Goal: Task Accomplishment & Management: Complete application form

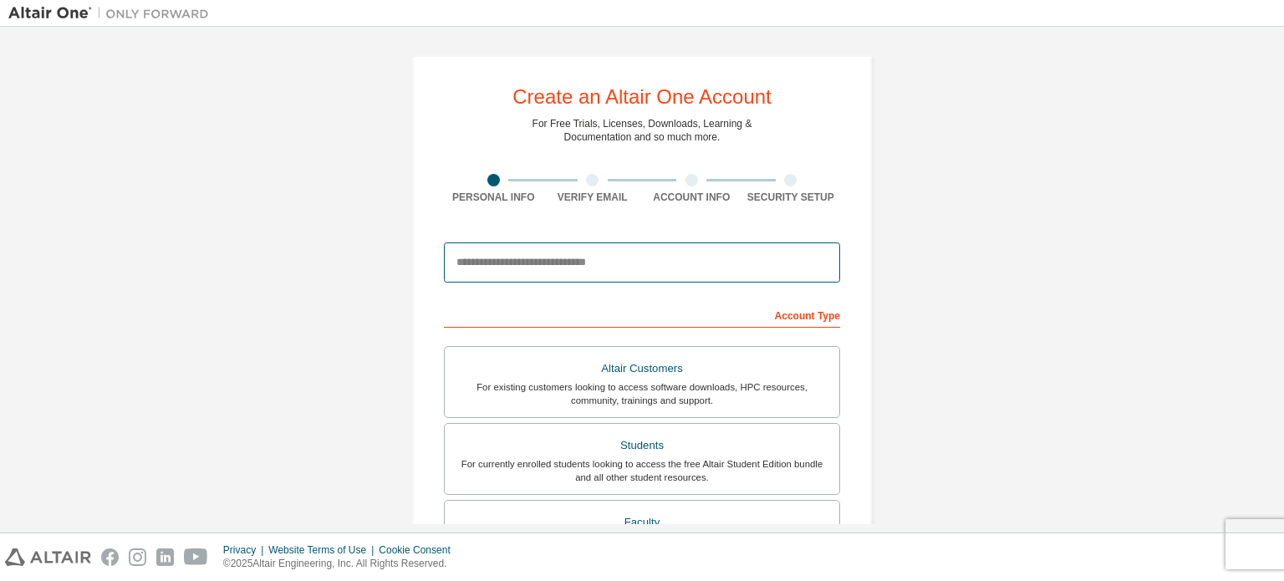
click at [593, 263] on input "email" at bounding box center [642, 262] width 396 height 40
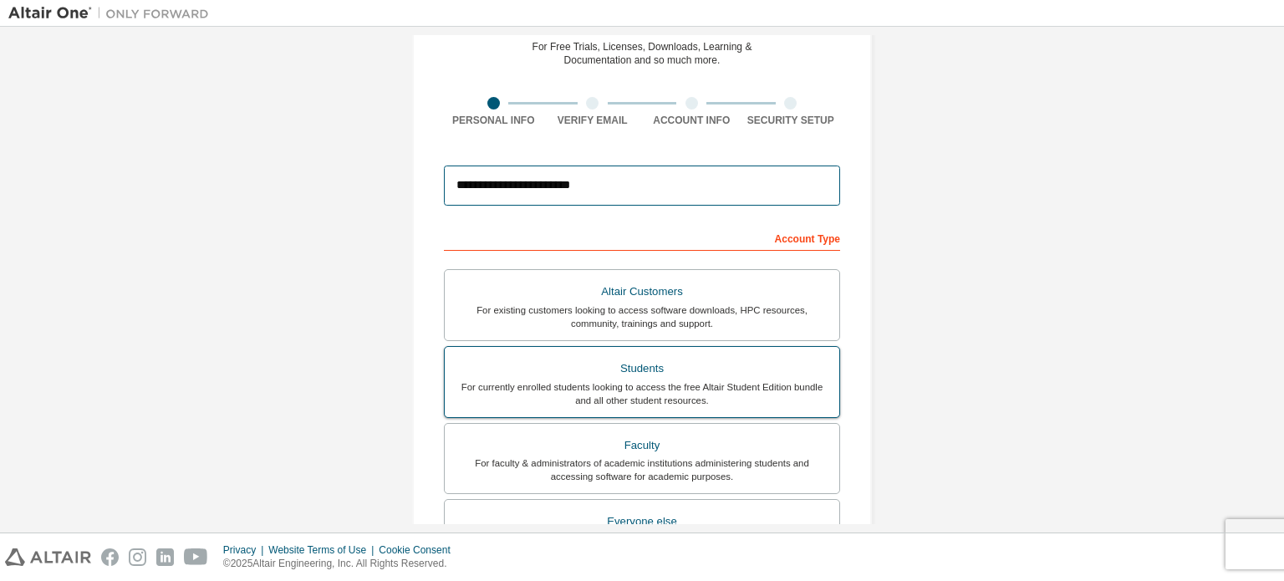
scroll to position [84, 0]
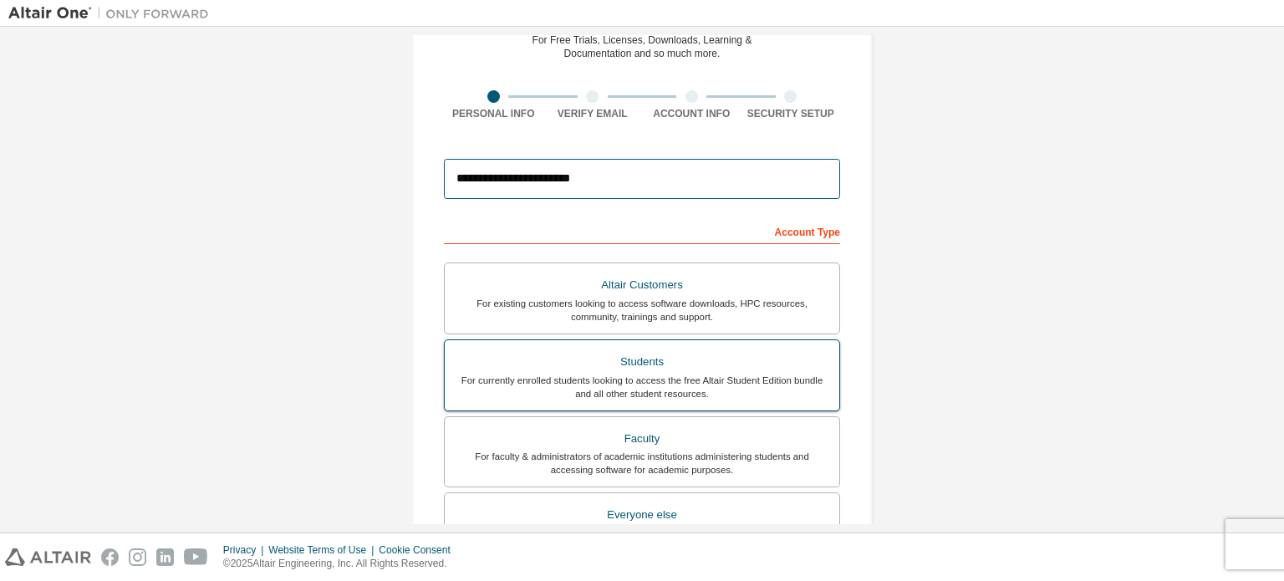
type input "**********"
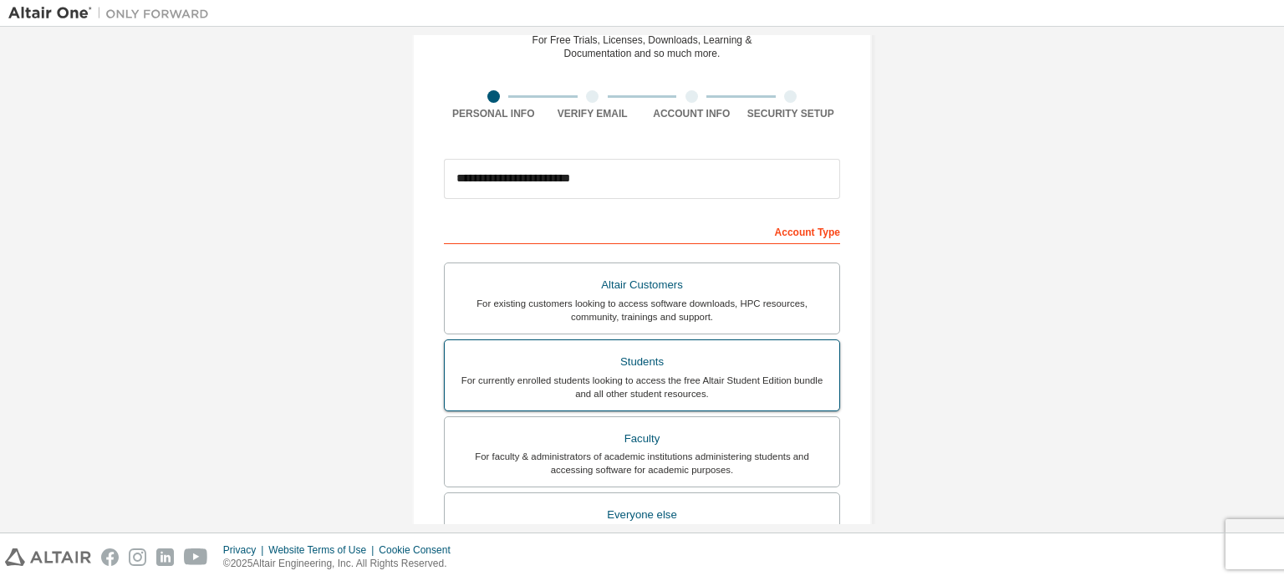
click at [603, 367] on div "Students" at bounding box center [642, 361] width 375 height 23
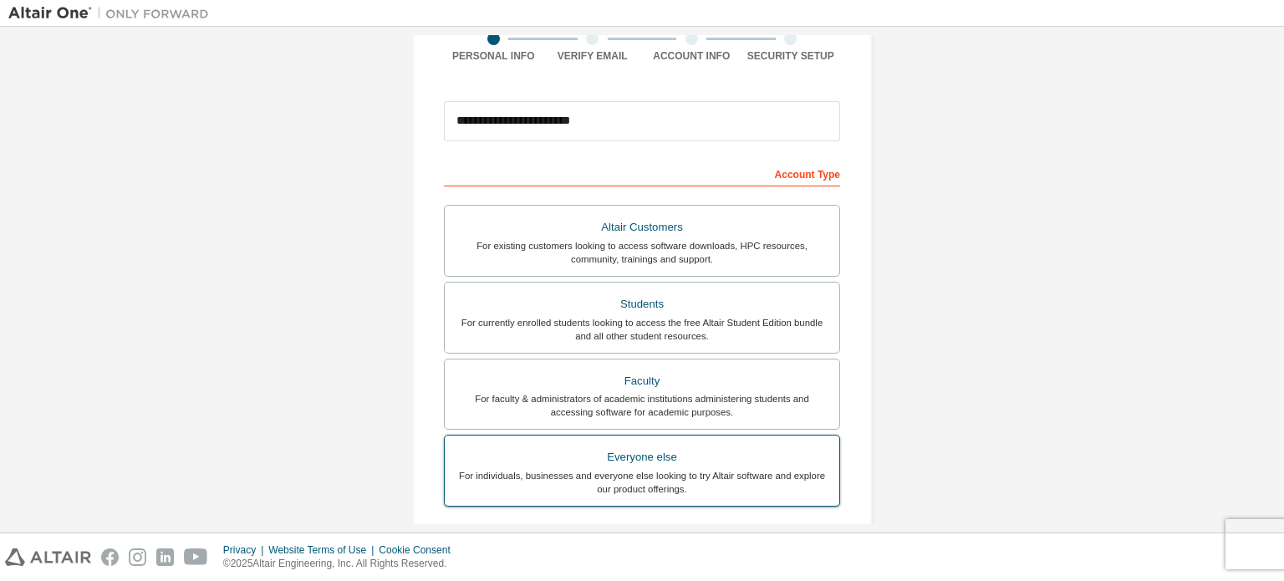
scroll to position [392, 0]
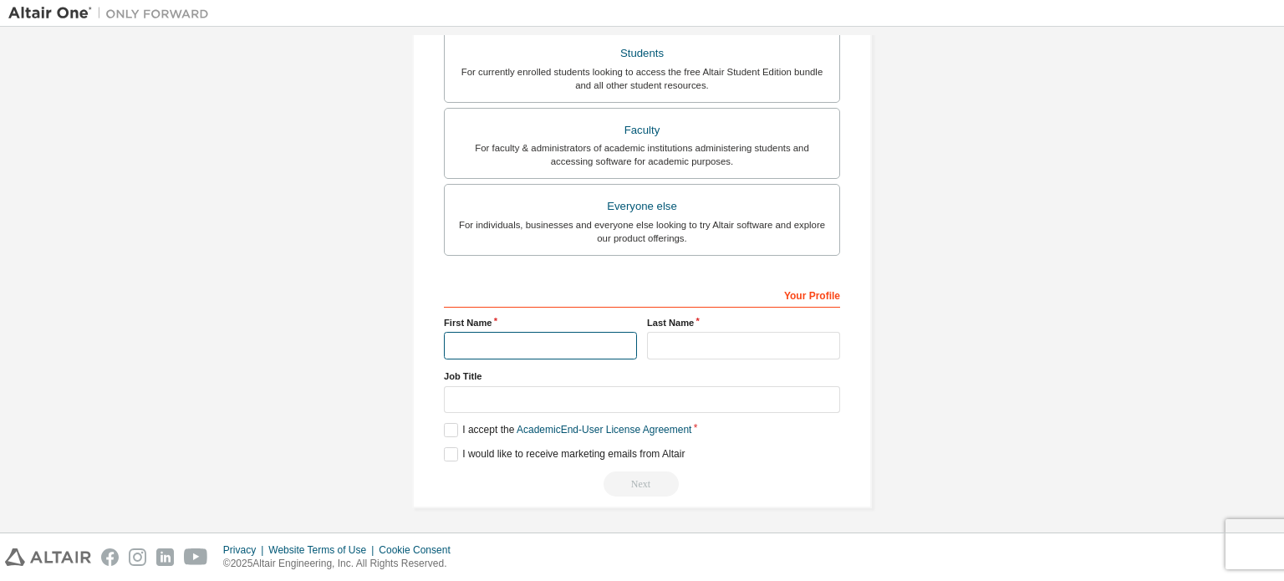
click at [542, 341] on input "text" at bounding box center [540, 346] width 193 height 28
type input "*"
type input "*********"
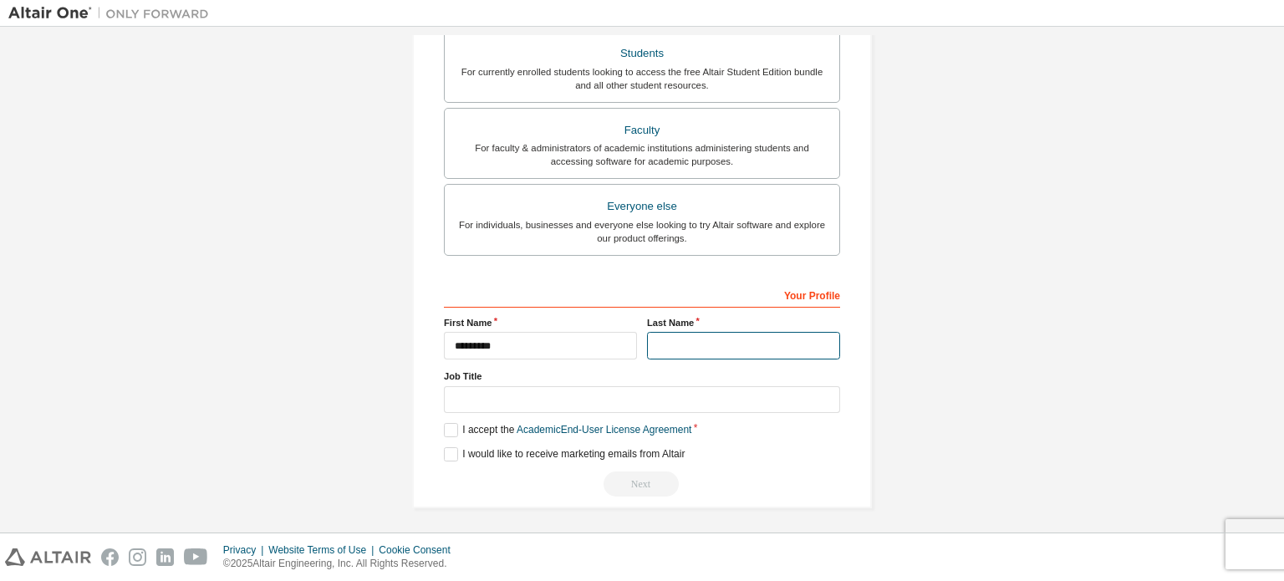
click at [708, 343] on input "text" at bounding box center [743, 346] width 193 height 28
type input "*****"
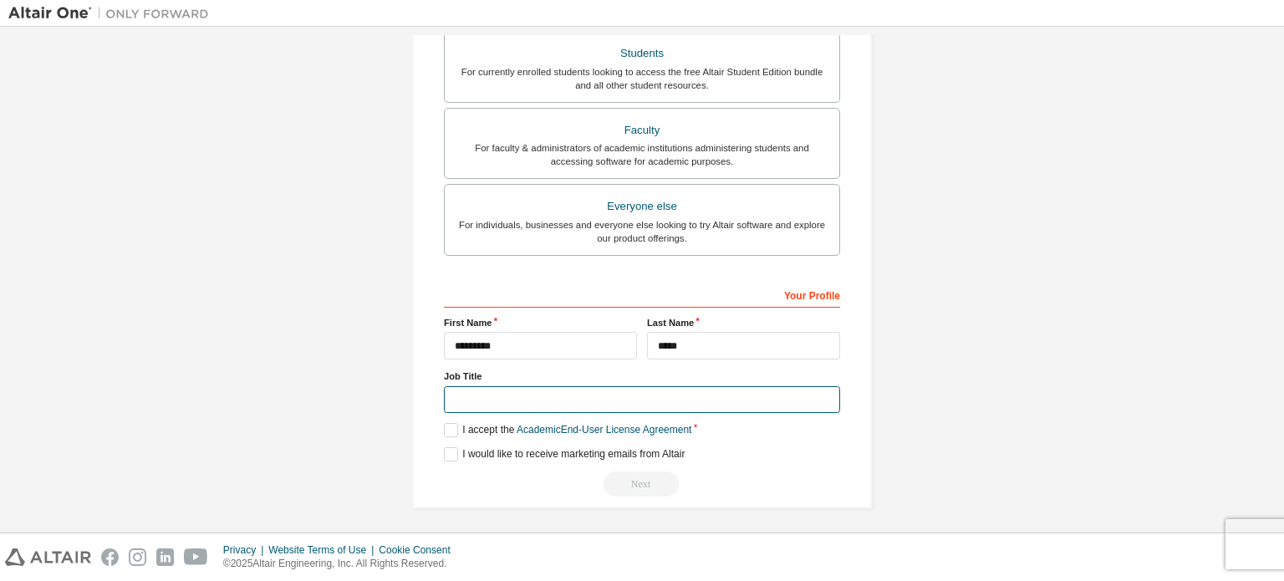
click at [545, 397] on input "text" at bounding box center [642, 400] width 396 height 28
type input "*******"
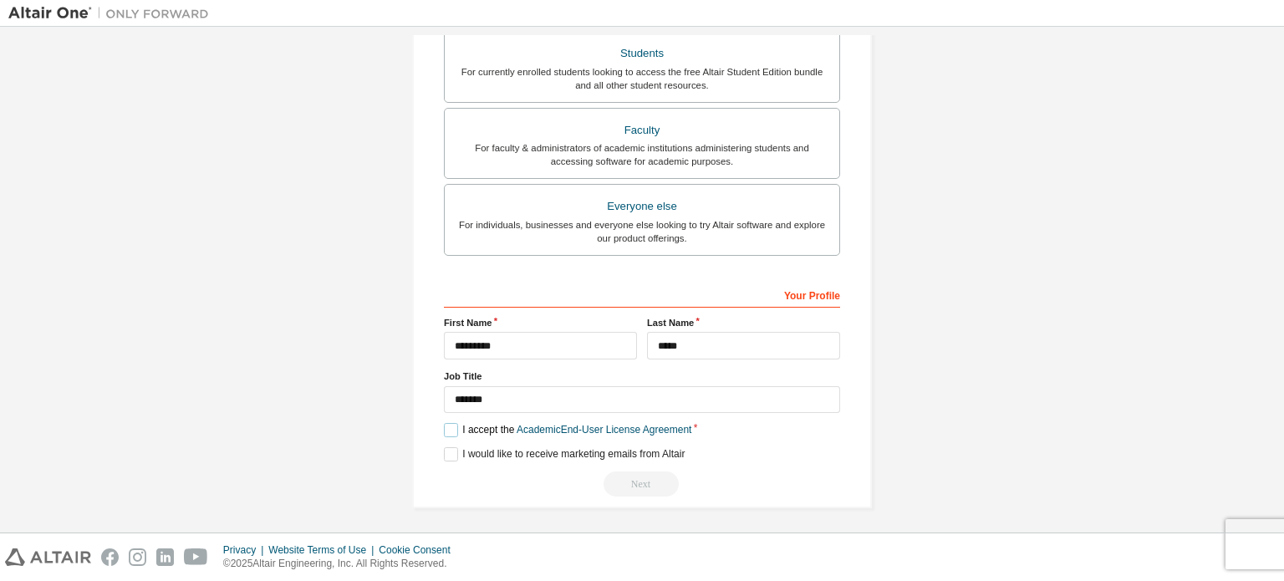
click at [446, 426] on label "I accept the Academic End-User License Agreement" at bounding box center [567, 430] width 247 height 14
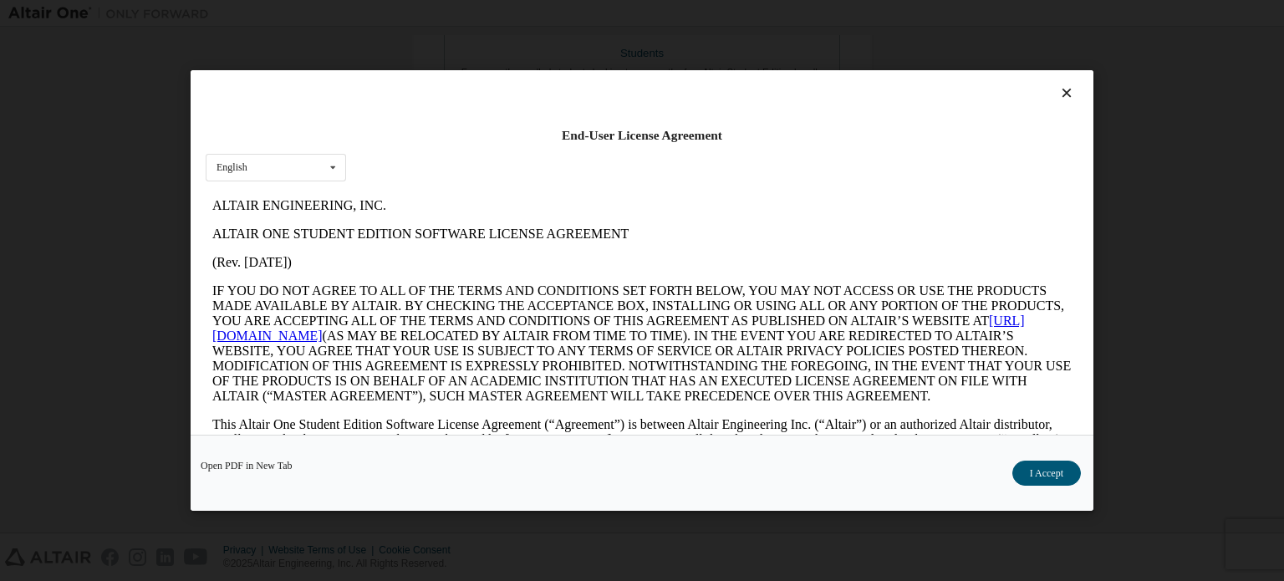
scroll to position [0, 0]
click at [1066, 467] on button "I Accept" at bounding box center [1046, 473] width 69 height 25
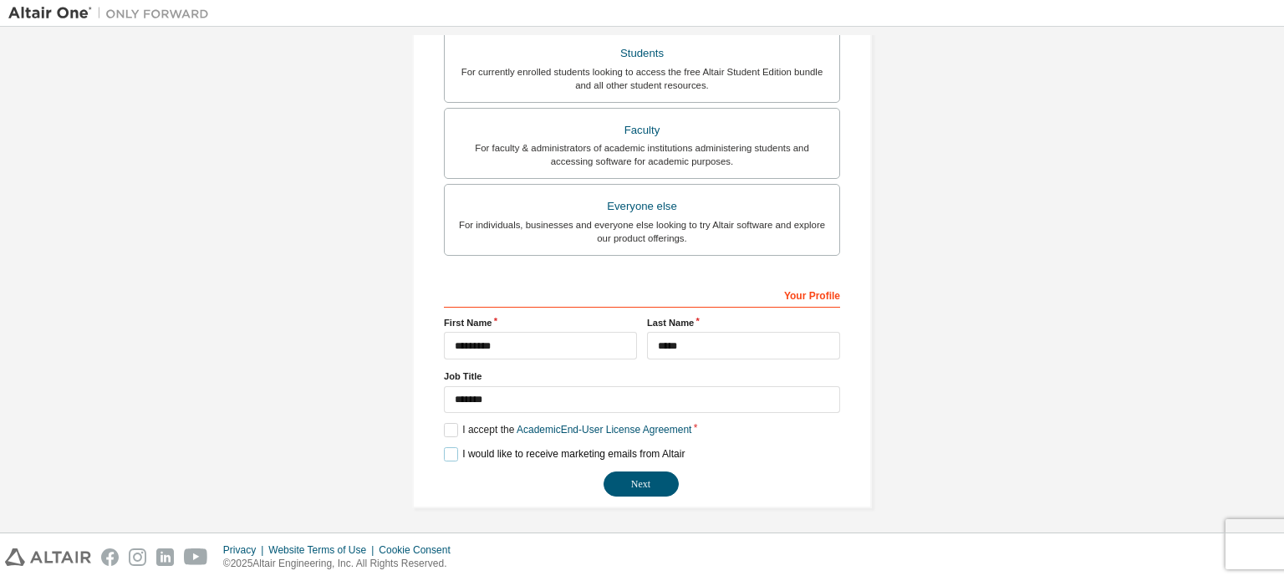
click at [477, 450] on label "I would like to receive marketing emails from Altair" at bounding box center [564, 454] width 241 height 14
click at [642, 475] on button "Next" at bounding box center [641, 484] width 75 height 25
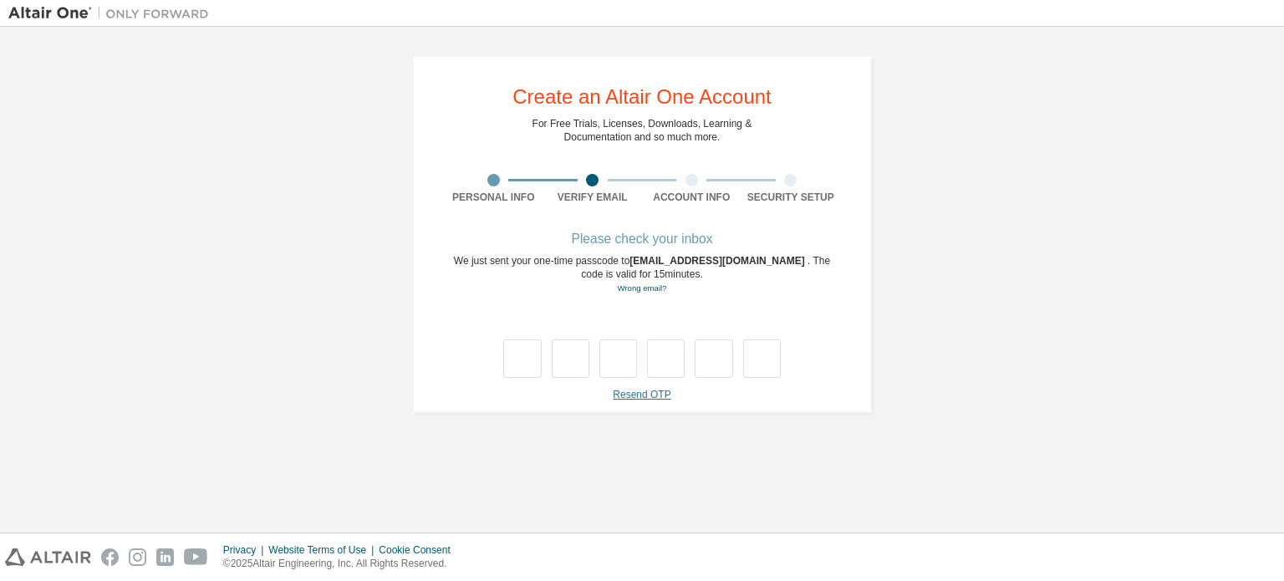
click at [638, 394] on link "Resend OTP" at bounding box center [642, 395] width 58 height 12
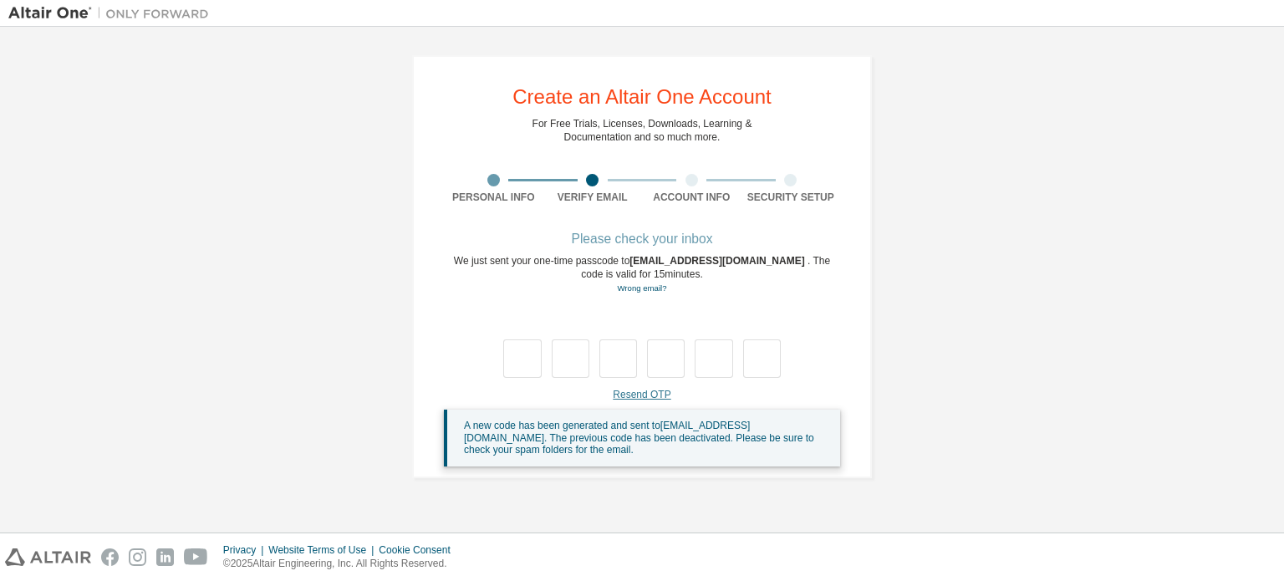
click at [638, 397] on link "Resend OTP" at bounding box center [642, 395] width 58 height 12
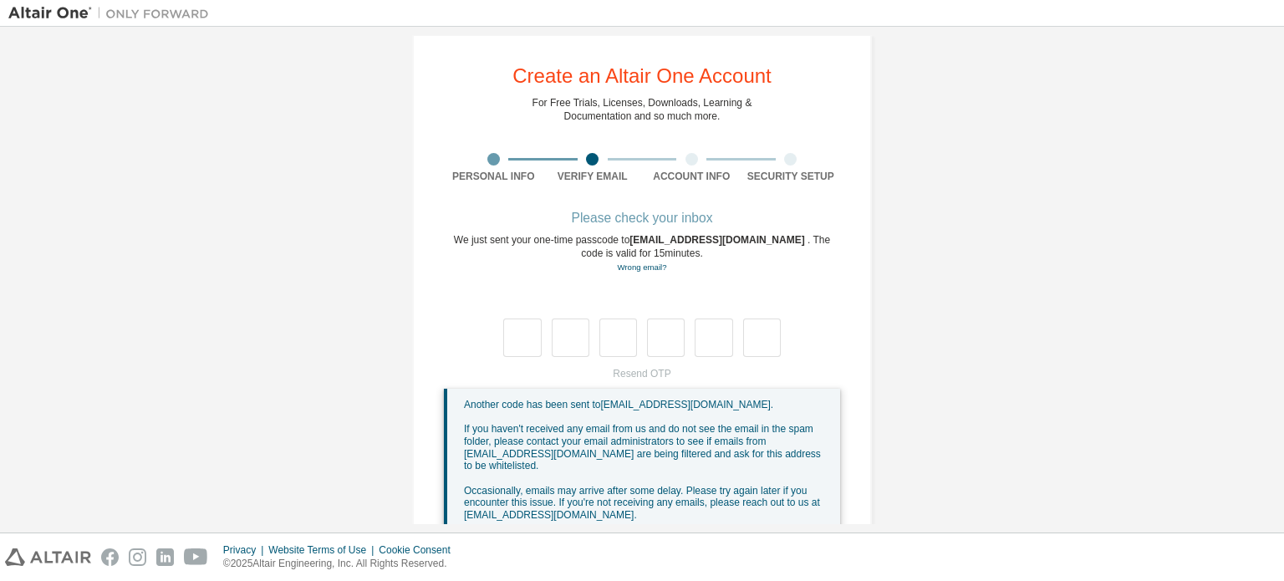
scroll to position [58, 0]
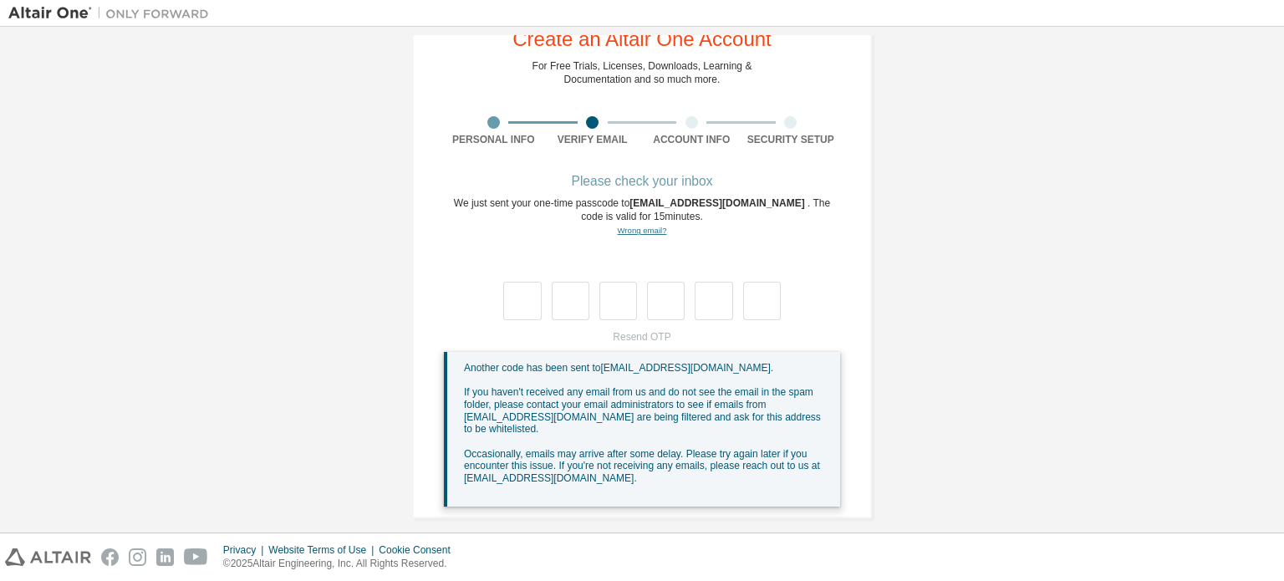
click at [641, 227] on link "Wrong email?" at bounding box center [641, 230] width 49 height 9
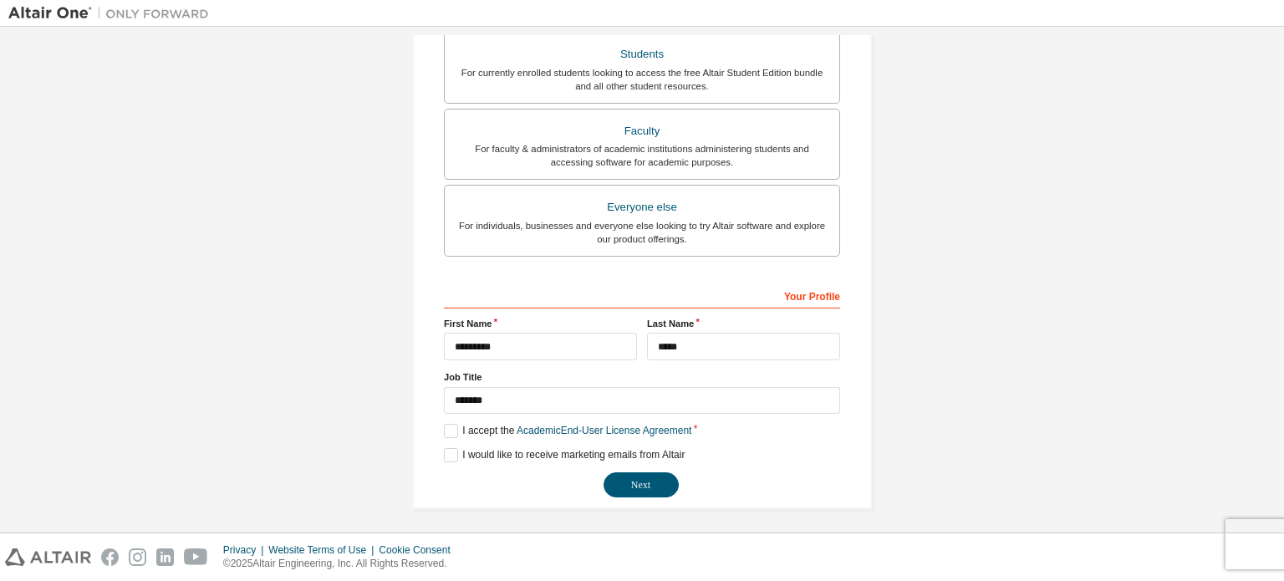
scroll to position [392, 0]
click at [457, 339] on input "*********" at bounding box center [540, 346] width 193 height 28
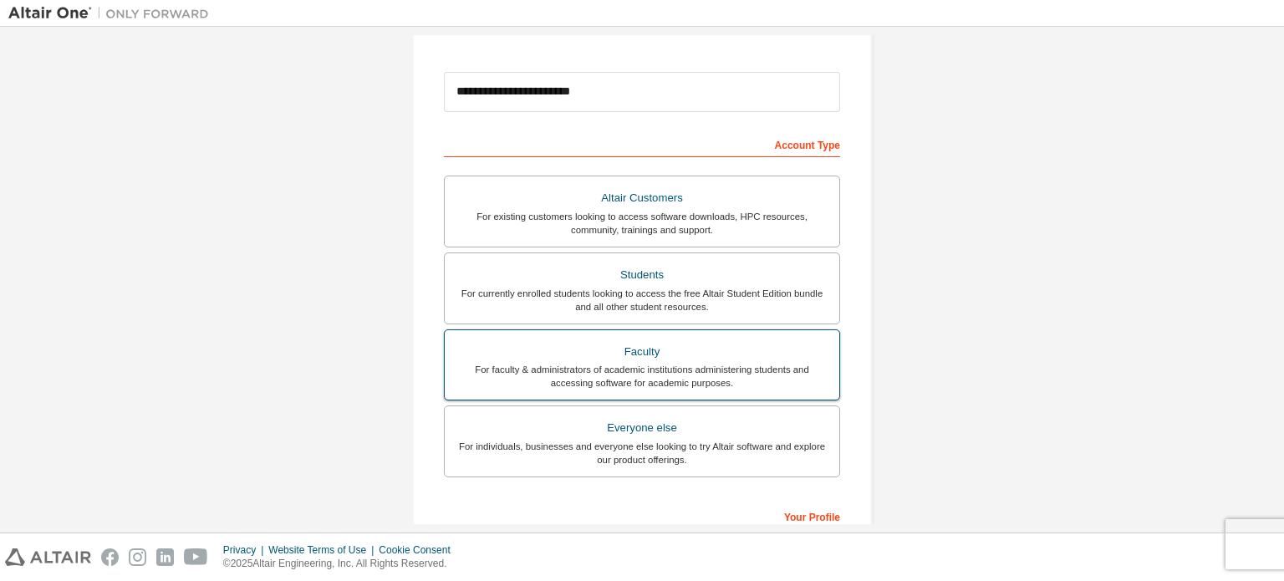
scroll to position [58, 0]
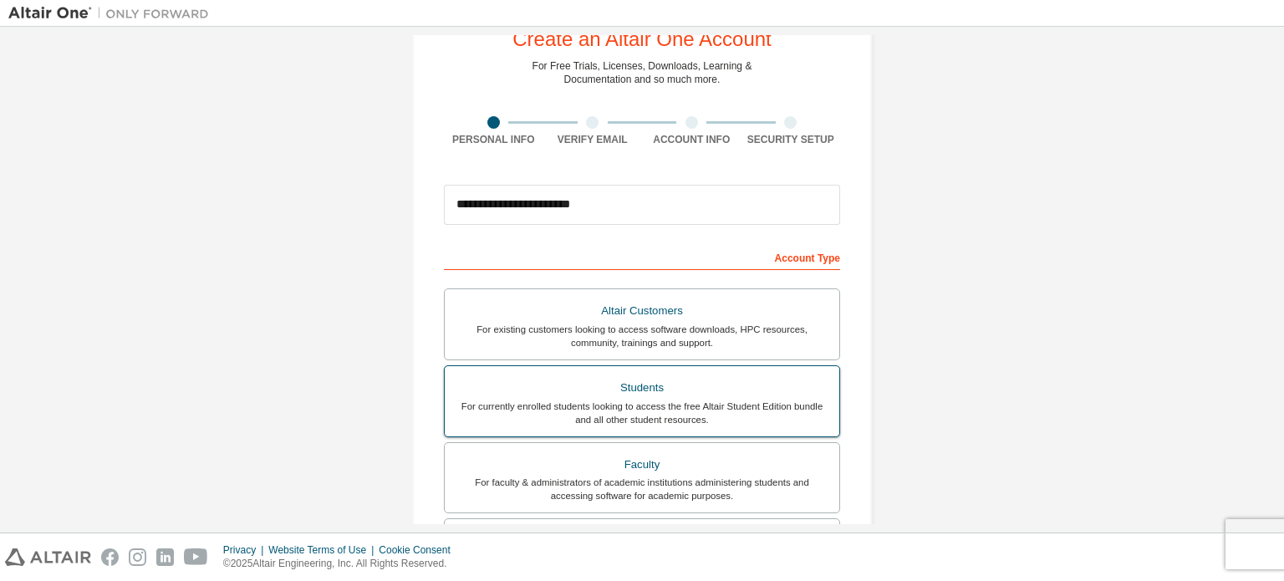
type input "*********"
click at [619, 420] on div "For currently enrolled students looking to access the free Altair Student Editi…" at bounding box center [642, 413] width 375 height 27
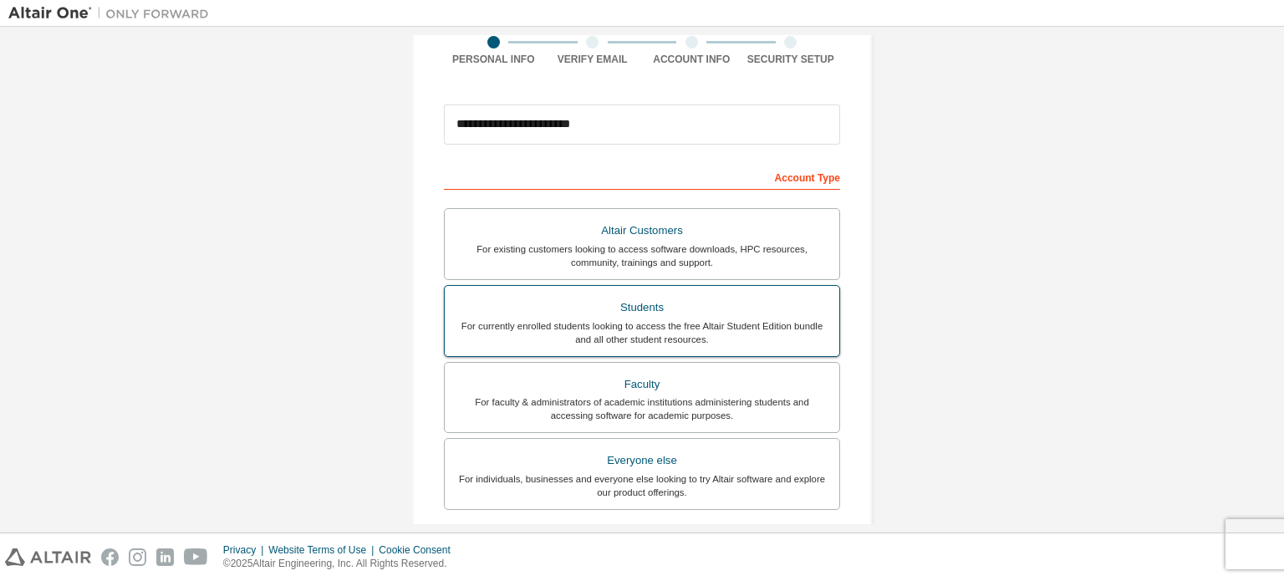
scroll to position [141, 0]
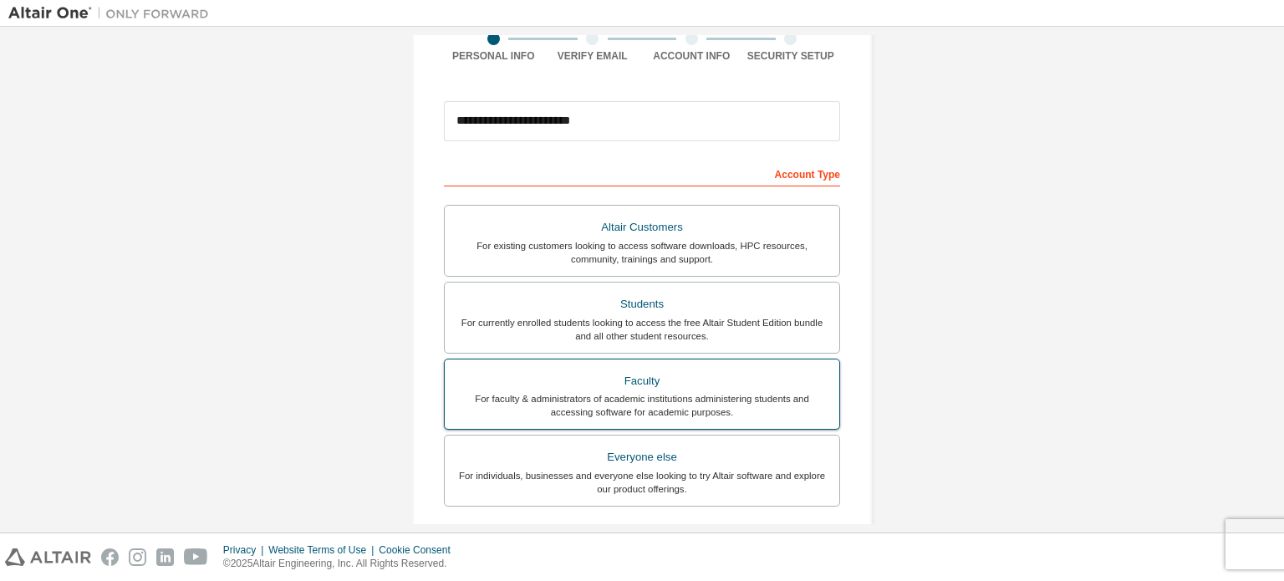
click at [678, 384] on div "Faculty" at bounding box center [642, 381] width 375 height 23
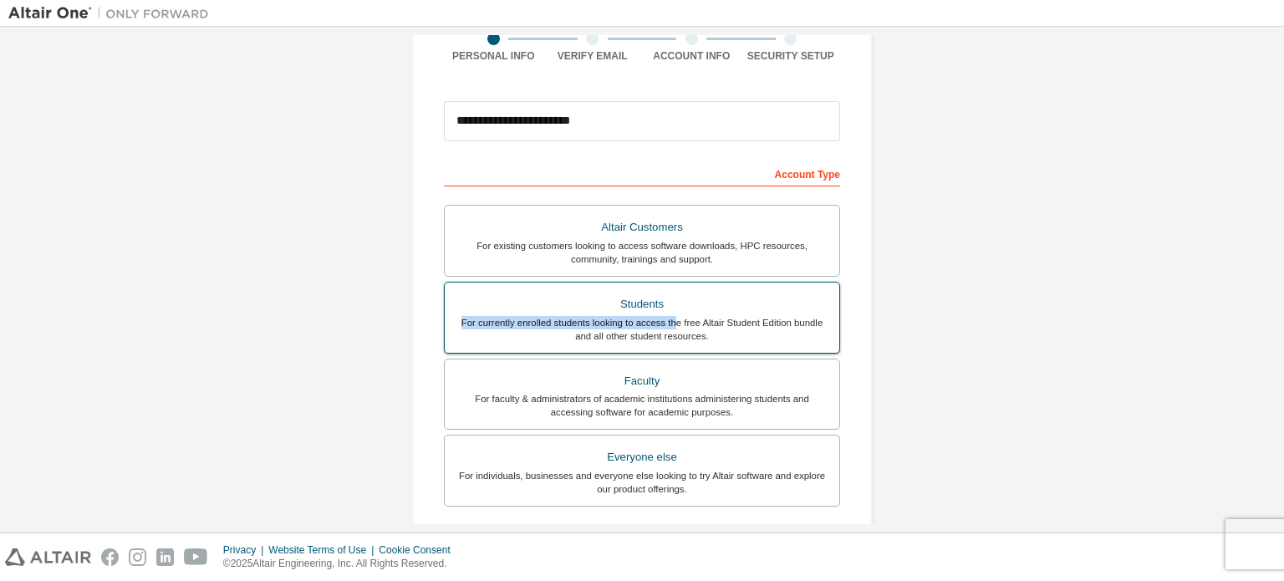
click at [674, 316] on label "Students For currently enrolled students looking to access the free Altair Stud…" at bounding box center [642, 318] width 396 height 72
click at [736, 316] on div "For currently enrolled students looking to access the free Altair Student Editi…" at bounding box center [642, 329] width 375 height 27
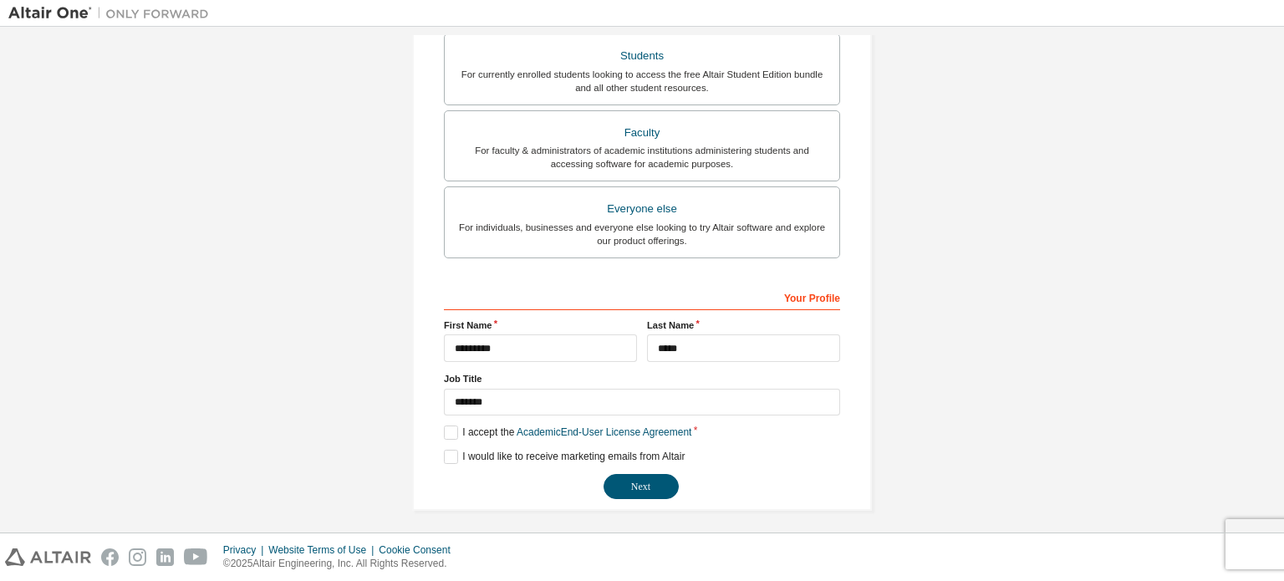
scroll to position [392, 0]
click at [618, 473] on button "Next" at bounding box center [641, 484] width 75 height 25
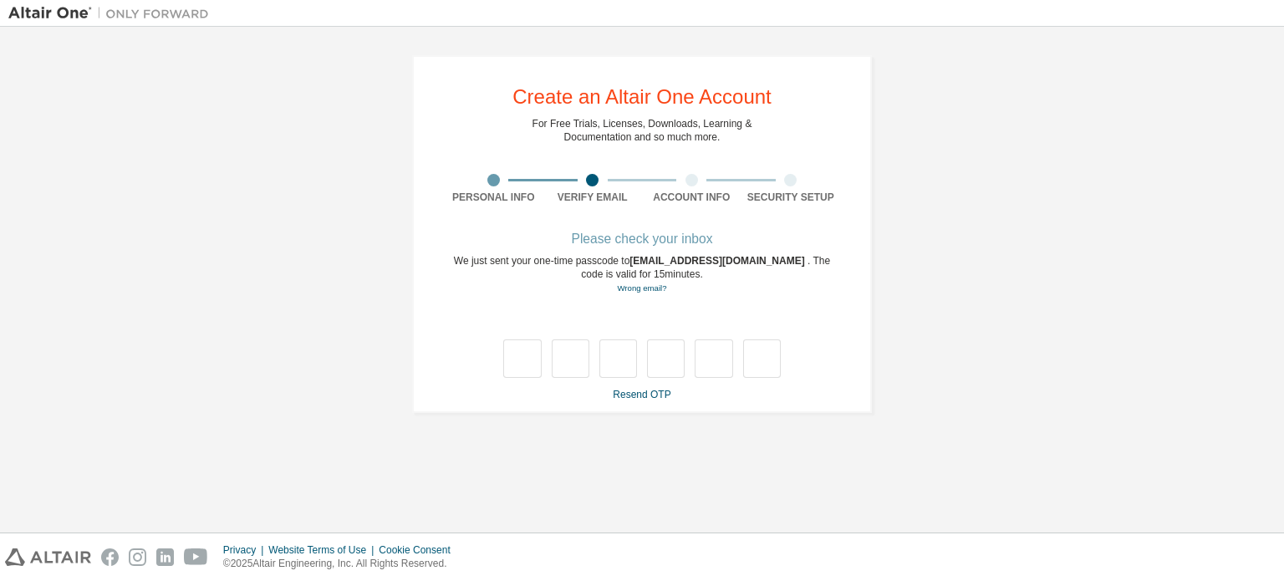
scroll to position [0, 0]
click at [521, 360] on input "text" at bounding box center [522, 358] width 38 height 38
click at [639, 396] on link "Resend OTP" at bounding box center [642, 395] width 58 height 12
